Goal: Transaction & Acquisition: Register for event/course

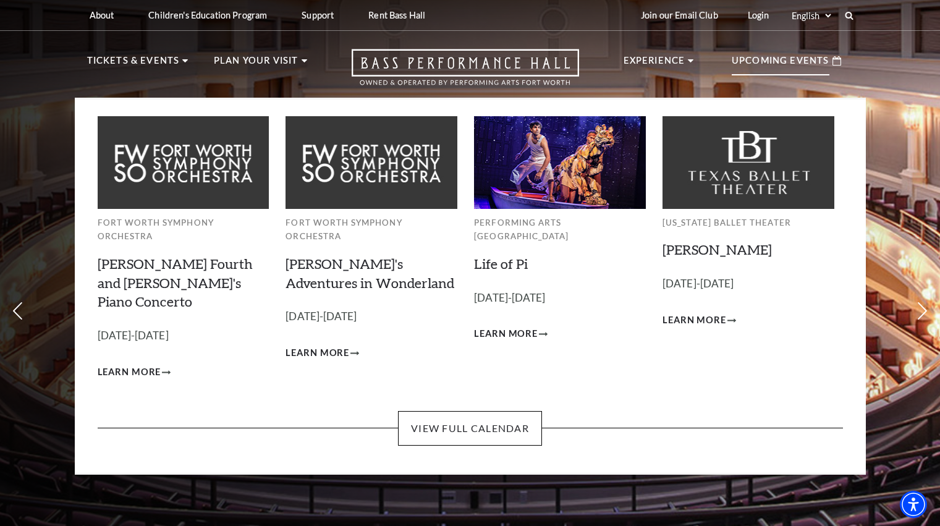
click at [347, 276] on h3 "Alice's Adventures in Wonderland Empty heading" at bounding box center [372, 274] width 172 height 38
click at [435, 415] on link "View Full Calendar" at bounding box center [470, 428] width 144 height 35
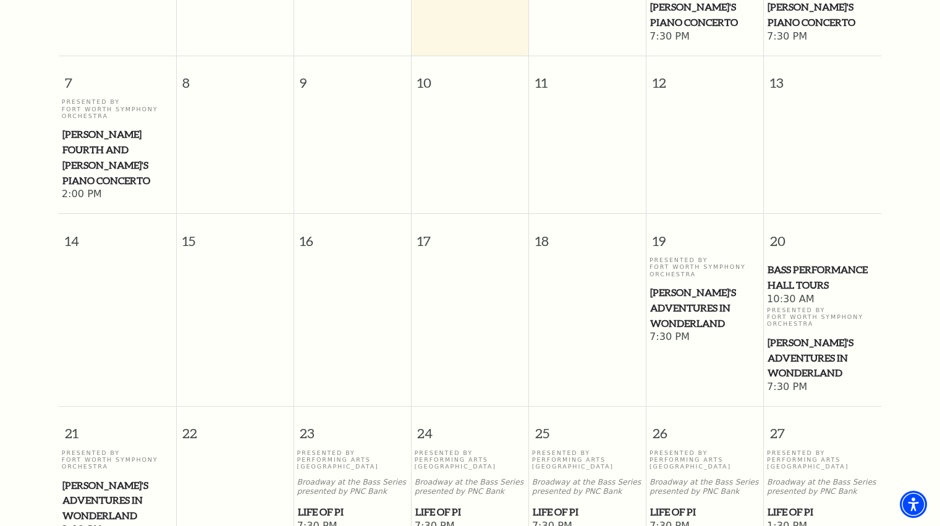
scroll to position [558, 0]
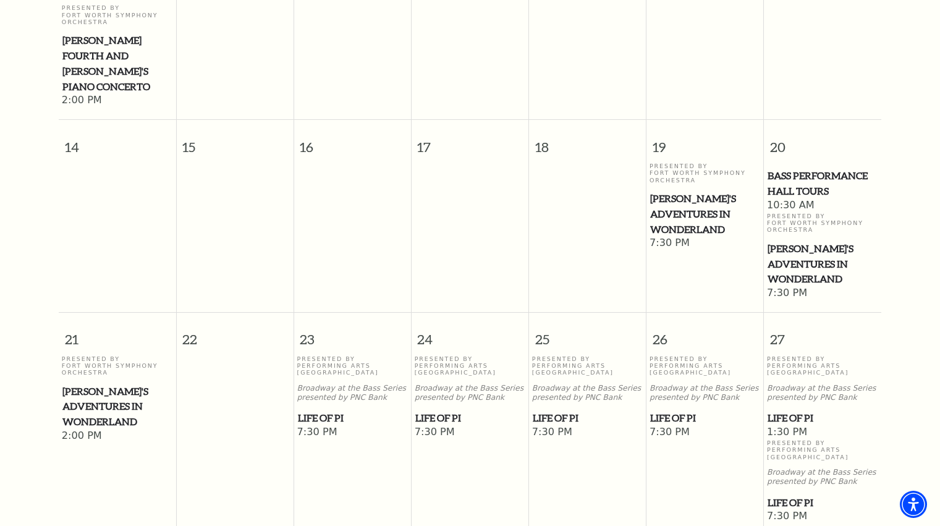
click at [691, 237] on span "[PERSON_NAME]'s Adventures in Wonderland" at bounding box center [705, 214] width 110 height 46
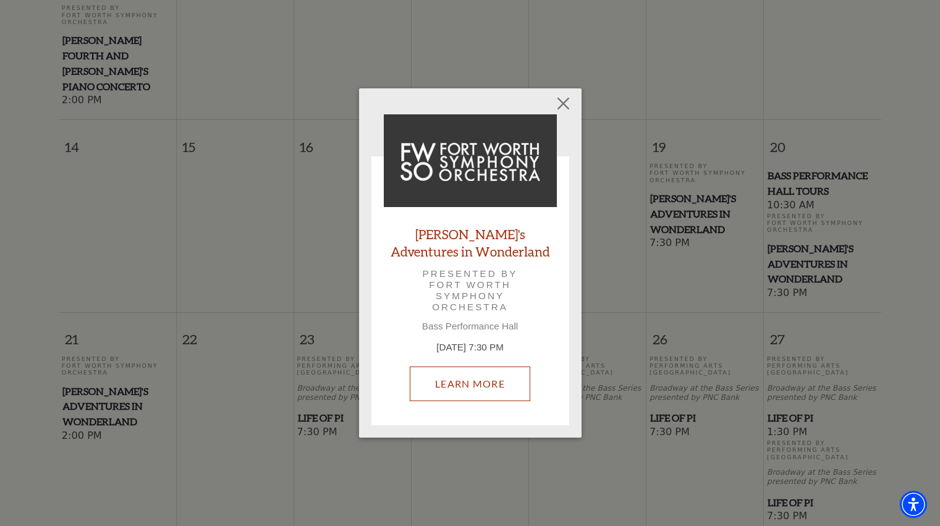
click at [467, 375] on link "Learn More" at bounding box center [470, 384] width 121 height 35
